Goal: Transaction & Acquisition: Book appointment/travel/reservation

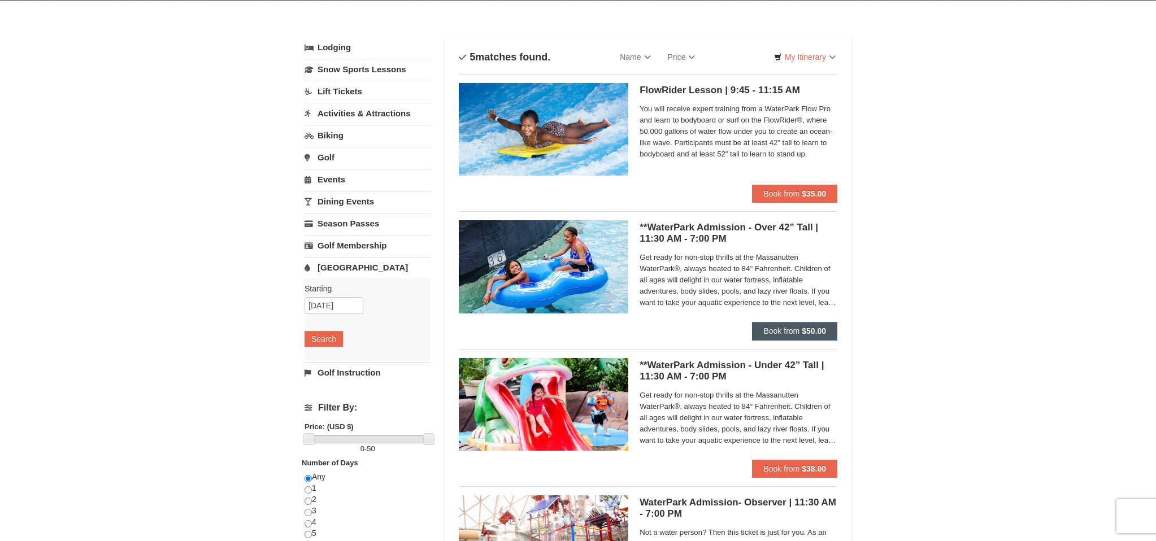
scroll to position [40, 0]
click at [787, 329] on span "Book from" at bounding box center [782, 330] width 36 height 9
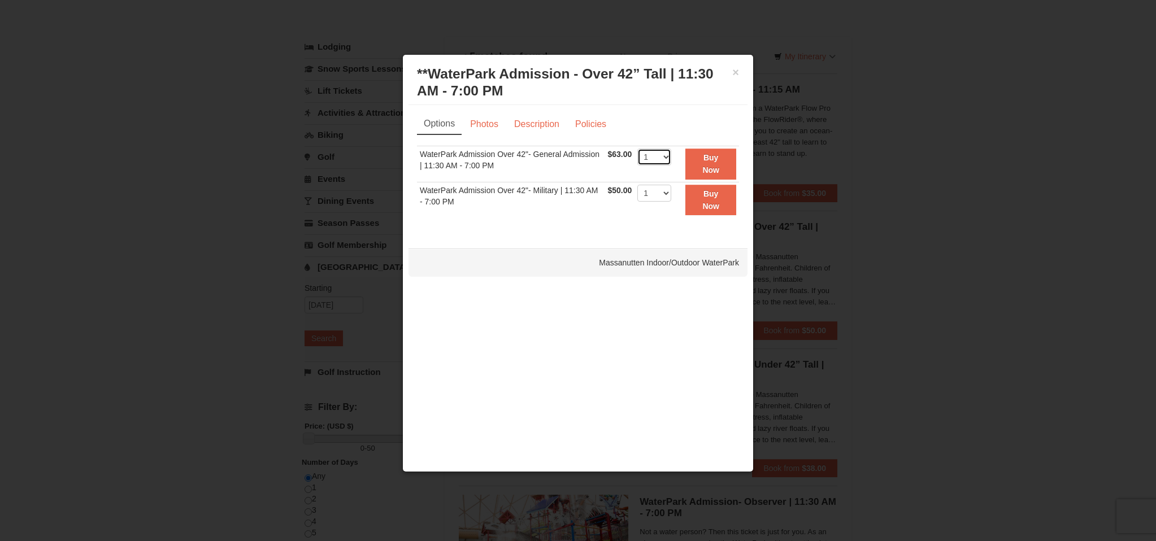
select select "2"
click at [603, 228] on div "Options Photos Description Policies Sorry, no matches found. Please remove some…" at bounding box center [578, 171] width 339 height 133
click at [494, 127] on link "Photos" at bounding box center [484, 124] width 43 height 21
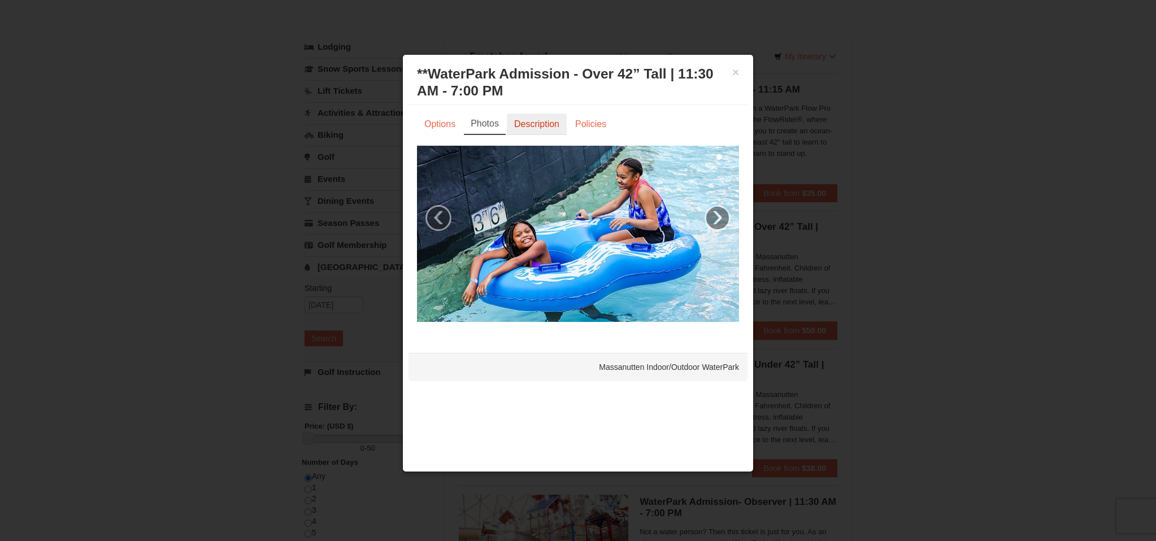
click at [528, 126] on link "Description" at bounding box center [537, 124] width 60 height 21
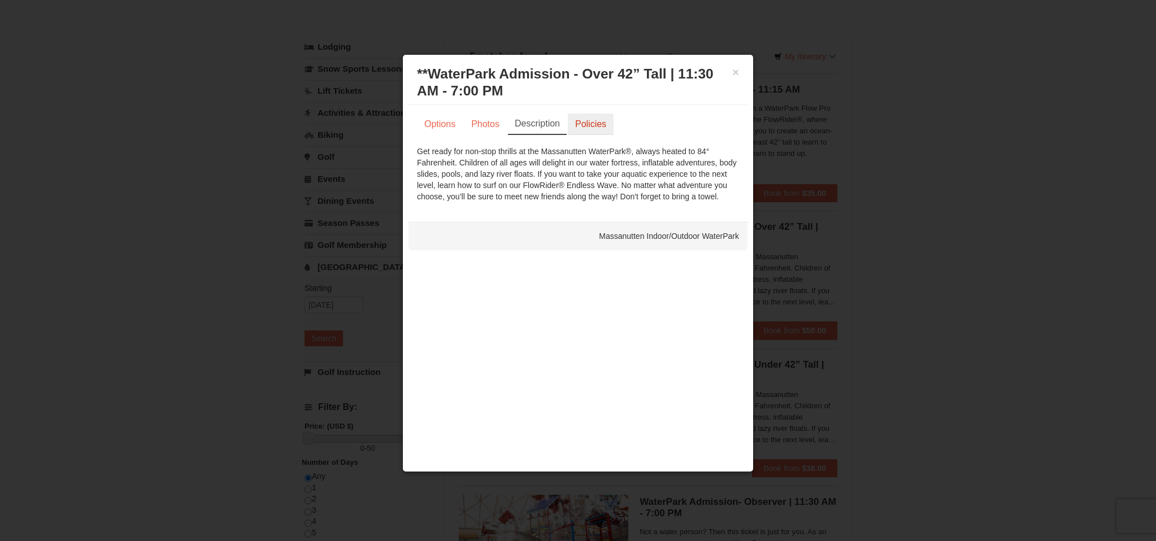
click at [596, 124] on link "Policies" at bounding box center [591, 124] width 46 height 21
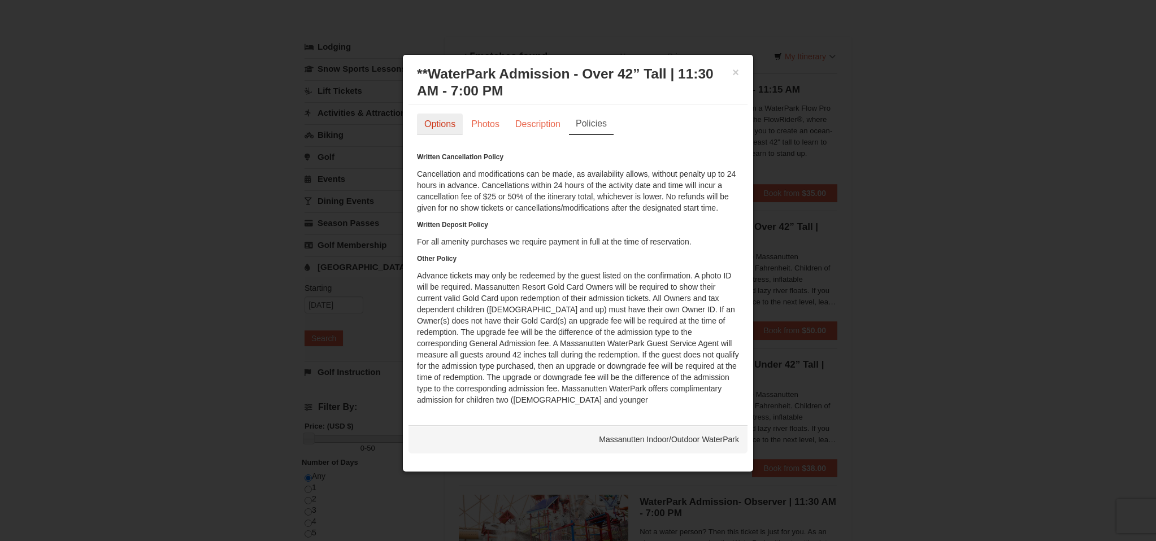
click at [433, 127] on link "Options" at bounding box center [440, 124] width 46 height 21
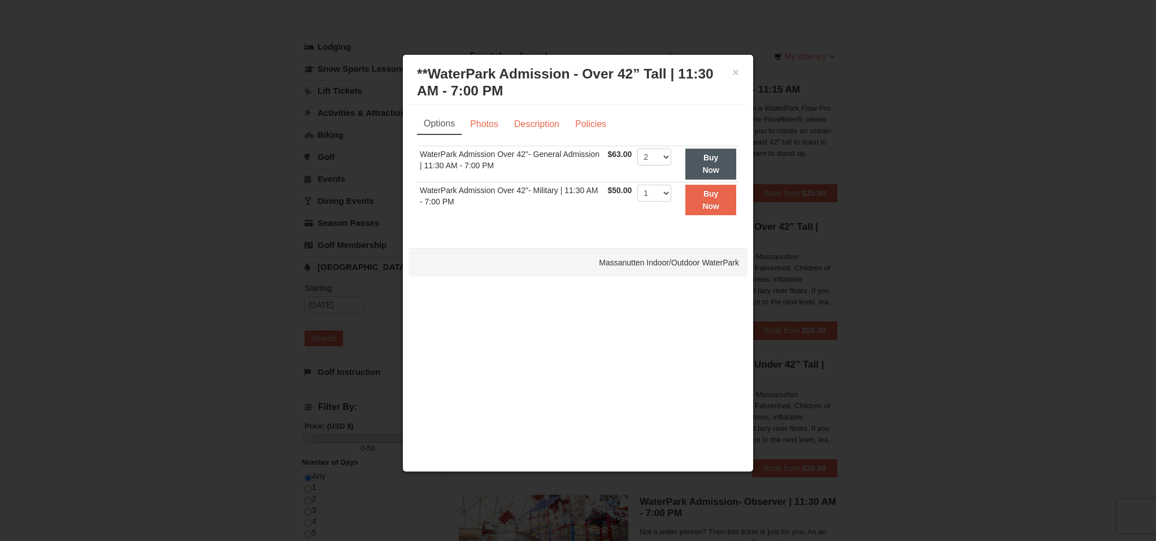
click at [726, 158] on button "Buy Now" at bounding box center [711, 164] width 51 height 31
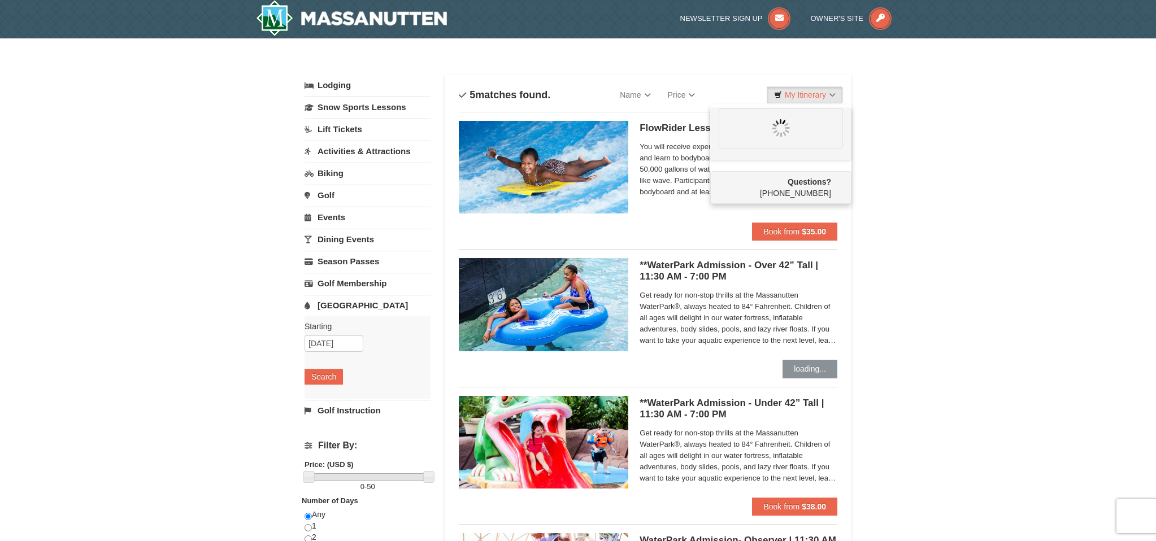
scroll to position [0, 0]
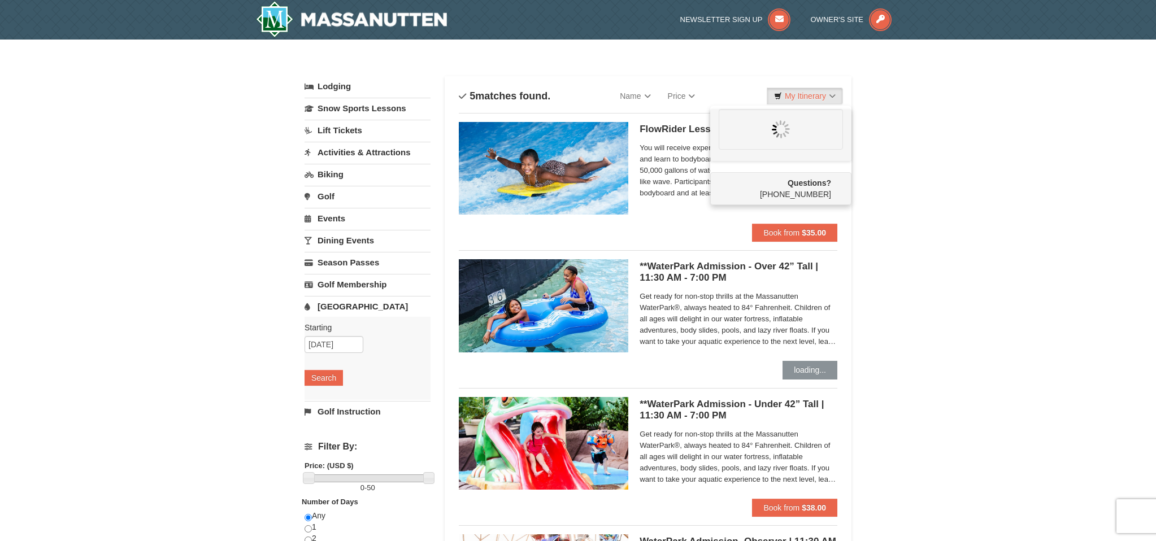
click at [898, 161] on div "× Categories List Filter My Itinerary Questions? 1-540-289-9441 Lodging Arrival…" at bounding box center [578, 436] width 1156 height 792
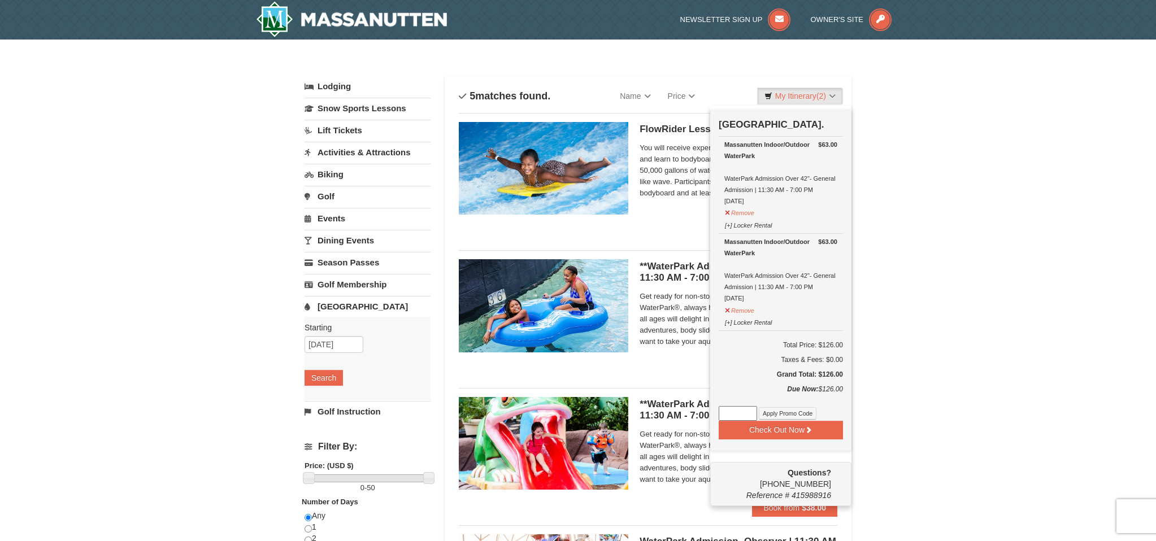
drag, startPoint x: 918, startPoint y: 126, endPoint x: 911, endPoint y: 124, distance: 7.5
click at [917, 126] on div "× Categories List Filter My Itinerary (2) Check Out Now Water Park Pass. $63.00…" at bounding box center [578, 436] width 1156 height 792
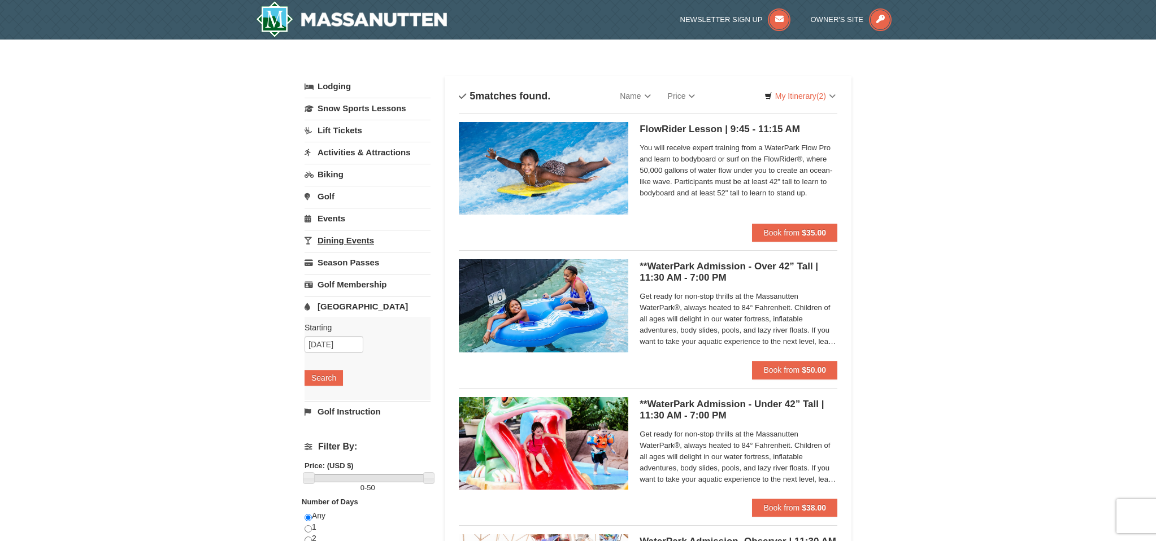
click at [354, 238] on link "Dining Events" at bounding box center [368, 240] width 126 height 21
click at [327, 316] on button "Search" at bounding box center [324, 312] width 38 height 16
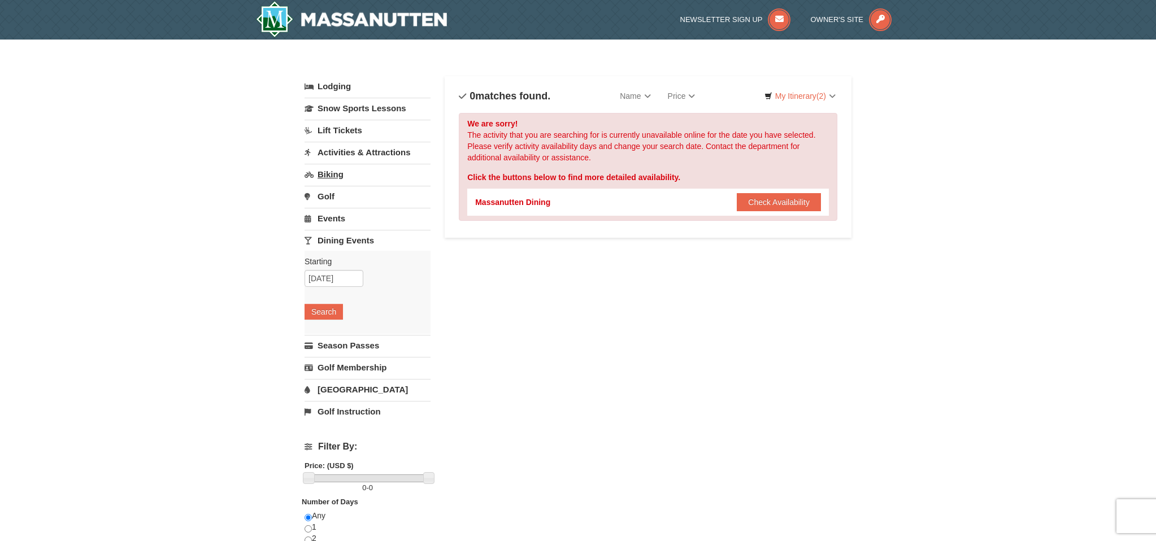
click at [335, 177] on link "Biking" at bounding box center [368, 174] width 126 height 21
click at [323, 240] on button "Search" at bounding box center [324, 246] width 38 height 16
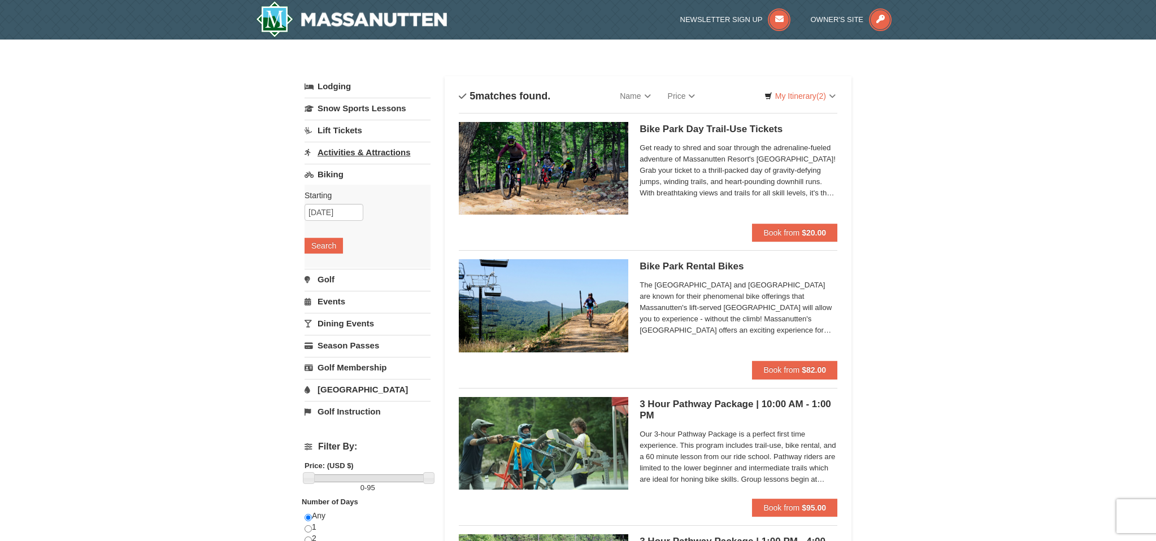
click at [334, 155] on link "Activities & Attractions" at bounding box center [368, 152] width 126 height 21
click at [332, 222] on button "Search" at bounding box center [324, 224] width 38 height 16
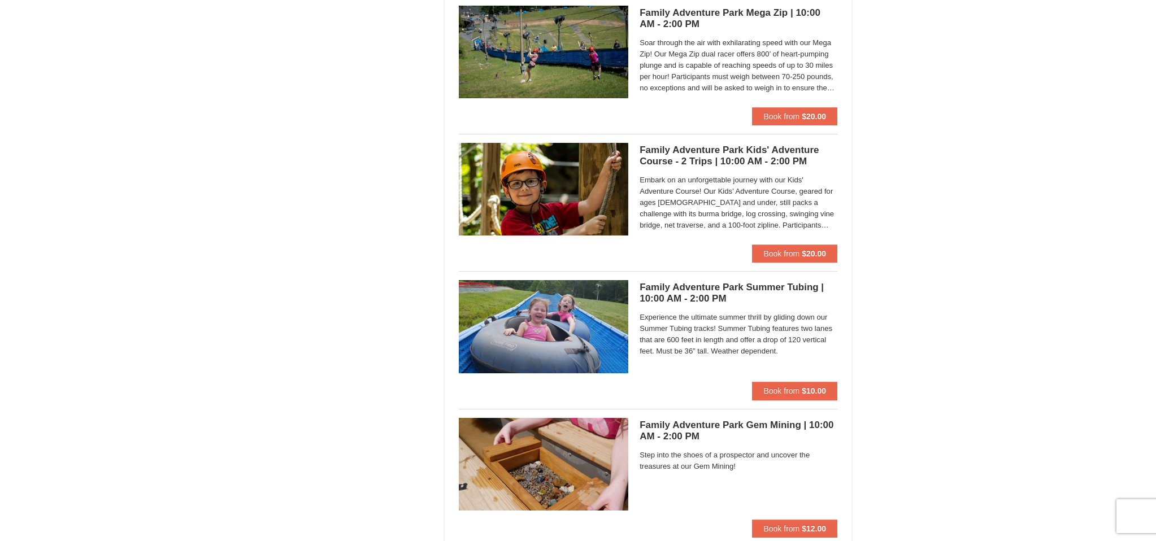
scroll to position [3054, 0]
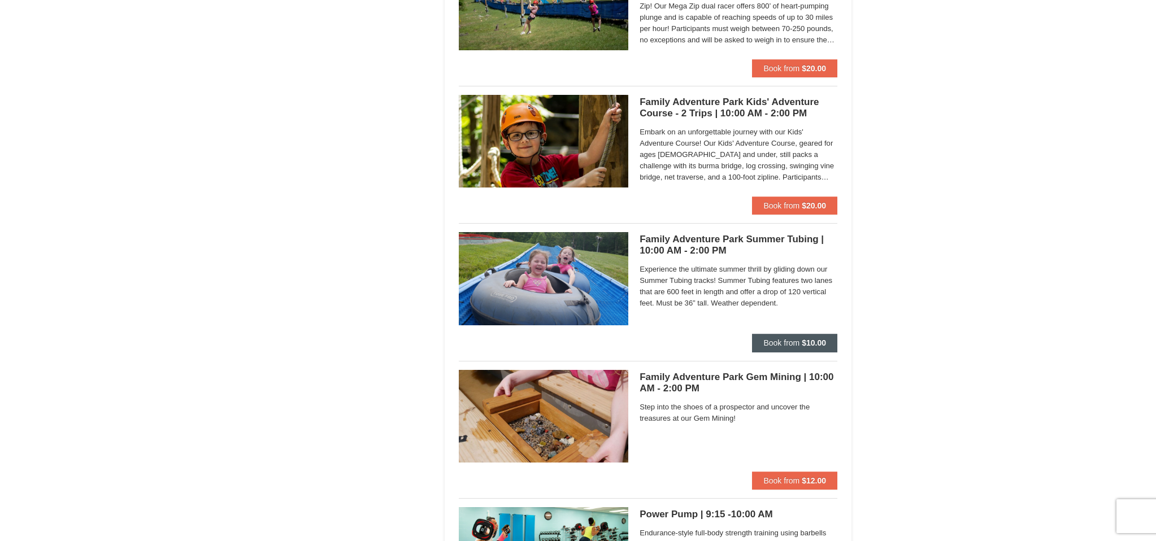
click at [792, 339] on span "Book from" at bounding box center [782, 343] width 36 height 9
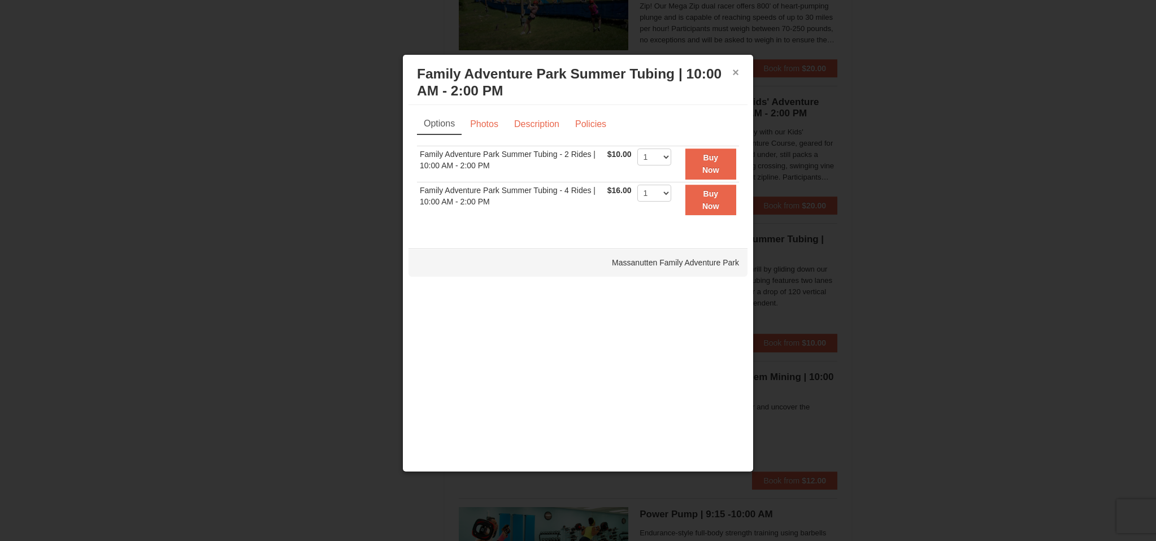
click at [735, 73] on button "×" at bounding box center [735, 72] width 7 height 11
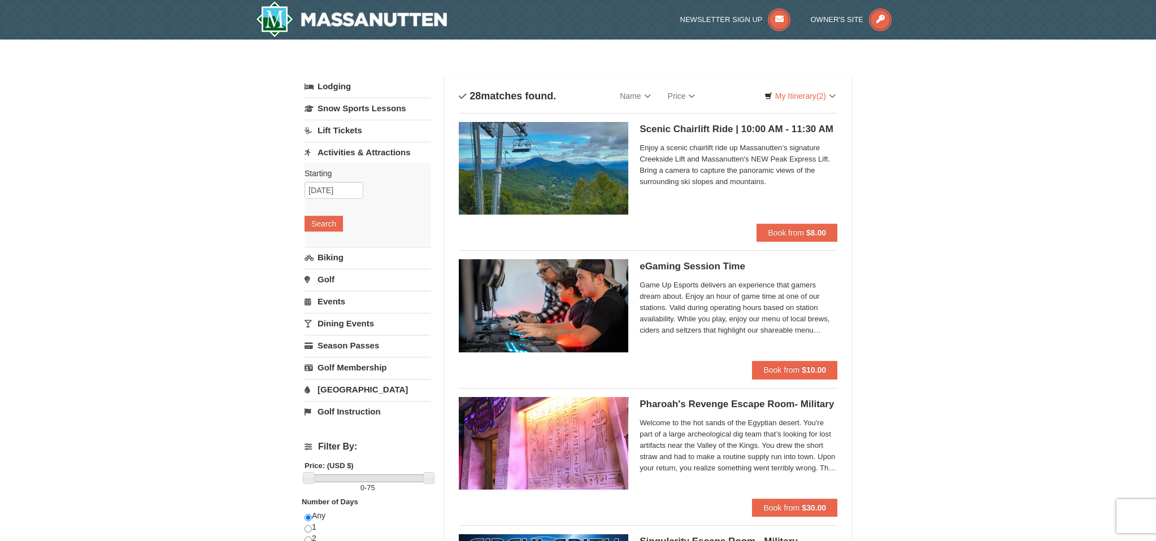
scroll to position [0, 0]
click at [793, 91] on link "My Itinerary (2)" at bounding box center [800, 96] width 86 height 17
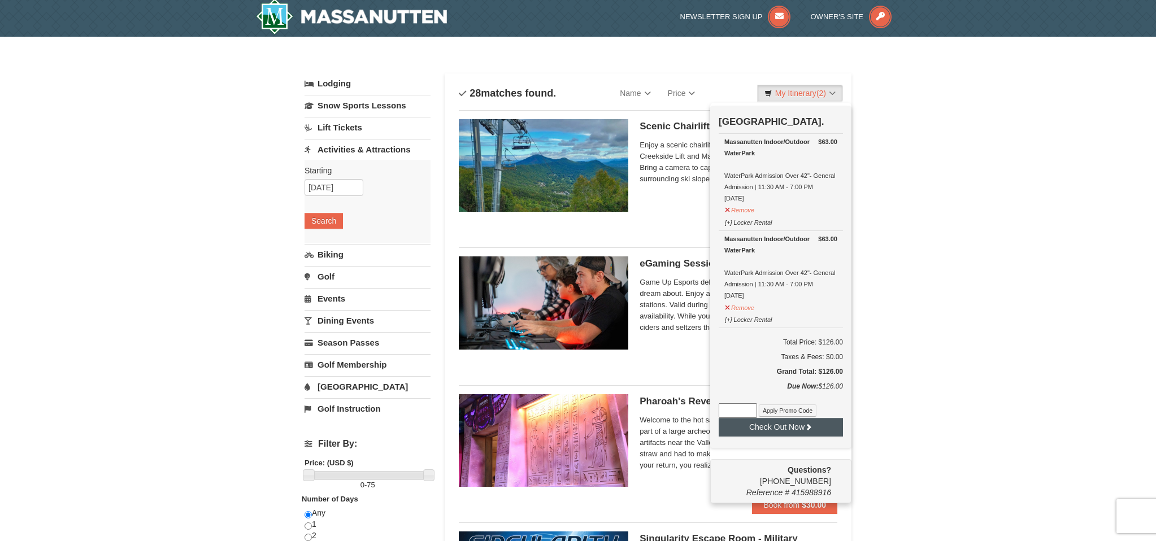
click at [768, 422] on button "Check Out Now" at bounding box center [781, 427] width 124 height 18
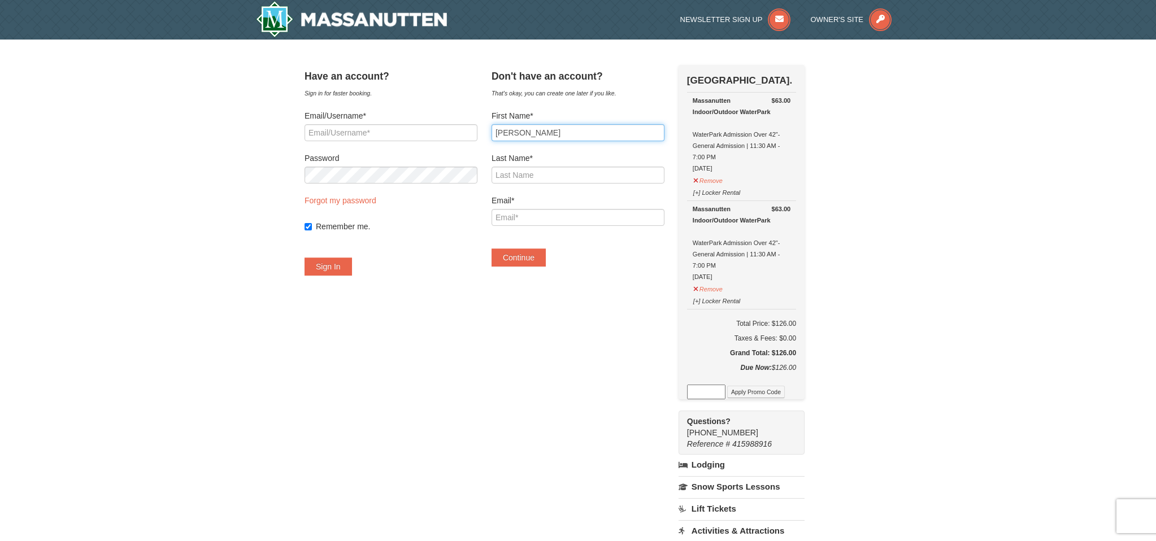
type input "[PERSON_NAME]"
type input "[EMAIL_ADDRESS][DOMAIN_NAME]"
click at [533, 258] on button "Continue" at bounding box center [519, 258] width 54 height 18
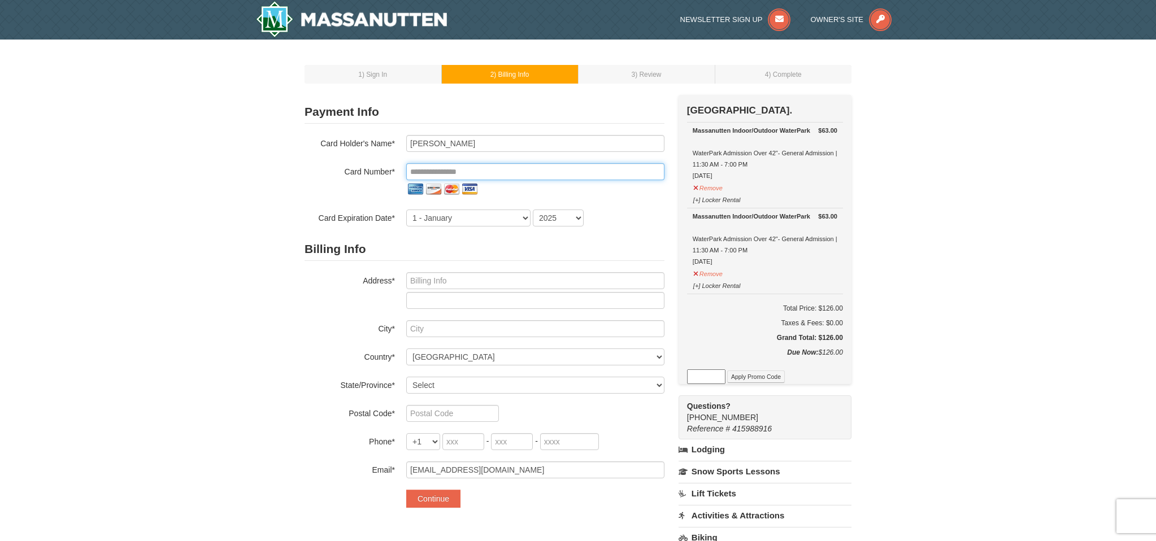
click at [498, 164] on input "tel" at bounding box center [535, 171] width 258 height 17
click at [449, 170] on input "tel" at bounding box center [535, 171] width 258 height 17
type input "**********"
select select "8"
select select "2028"
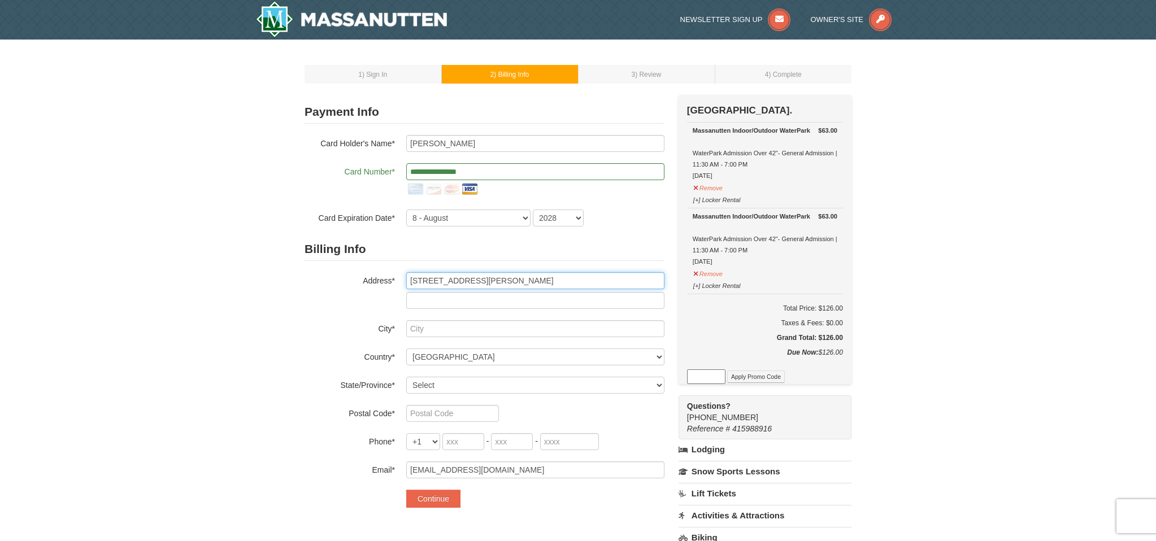
type input "4432 Hudgins Dr"
type input "Virginia Beach"
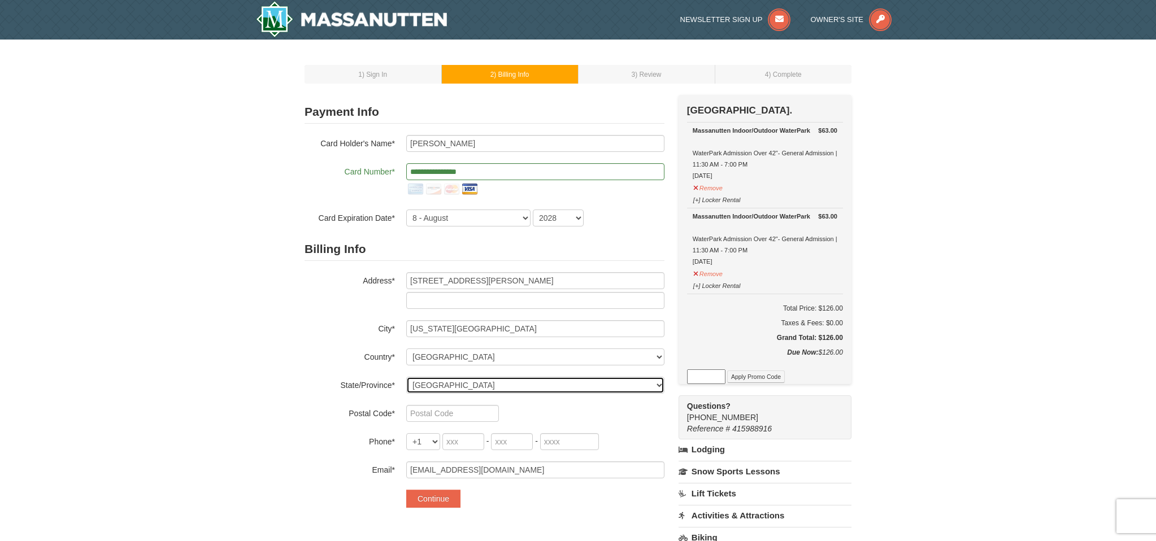
select select "VA"
type input "3"
type input "23455"
type input "757"
type input "816"
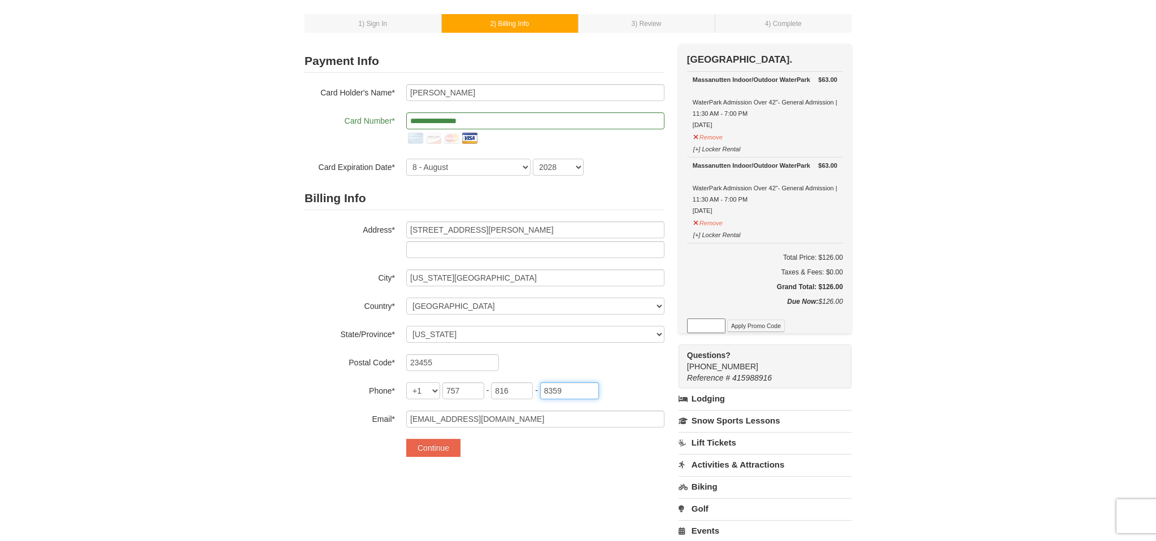
scroll to position [58, 0]
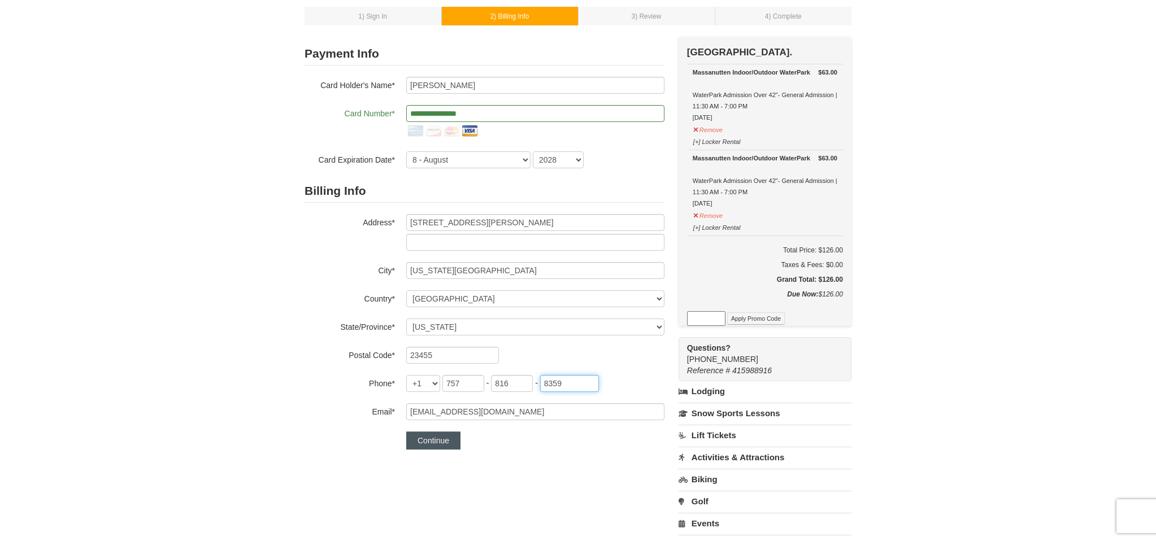
type input "8359"
click at [443, 444] on button "Continue" at bounding box center [433, 441] width 54 height 18
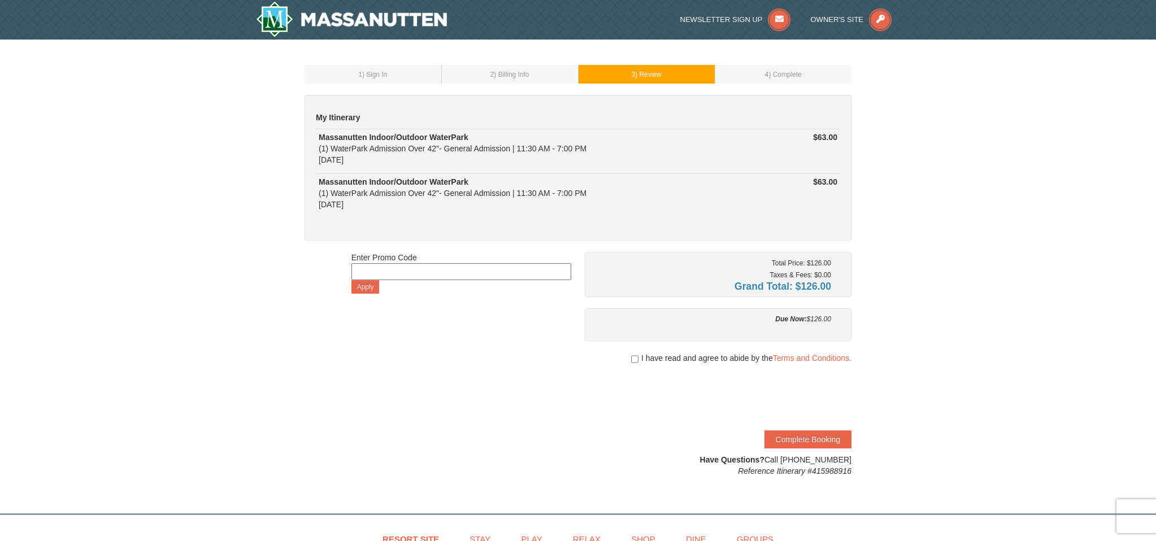
click at [634, 356] on input "checkbox" at bounding box center [634, 359] width 7 height 9
checkbox input "true"
click at [790, 443] on button "Complete Booking" at bounding box center [808, 440] width 87 height 18
